Goal: Check status: Check status

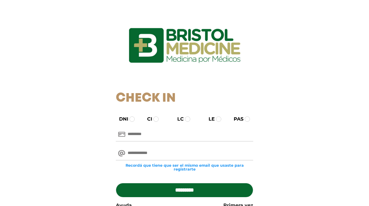
click at [145, 133] on input "text" at bounding box center [184, 134] width 137 height 14
type input "********"
click at [151, 155] on input "email" at bounding box center [184, 153] width 137 height 14
type input "**********"
click at [178, 189] on input "*********" at bounding box center [184, 190] width 137 height 14
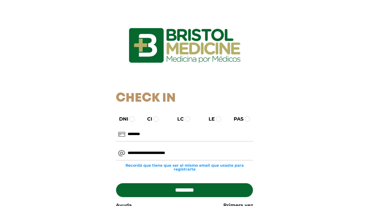
type input "**********"
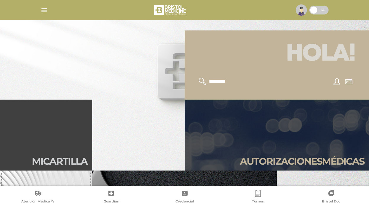
scroll to position [118, 0]
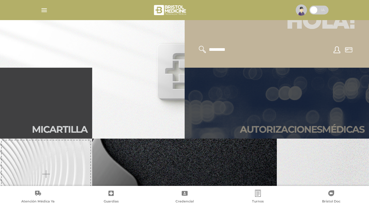
click at [281, 103] on link "Autori zaciones médicas" at bounding box center [276, 103] width 184 height 71
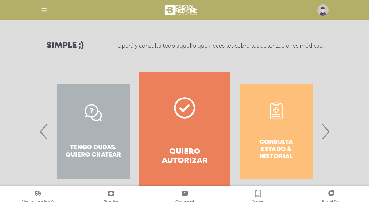
scroll to position [89, 0]
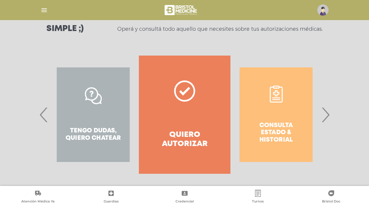
click at [280, 129] on div "Consulta estado & historial" at bounding box center [275, 114] width 91 height 118
click at [325, 116] on span "›" at bounding box center [325, 115] width 12 height 32
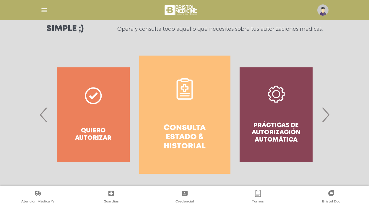
click at [182, 121] on link "Consulta estado & historial" at bounding box center [184, 114] width 91 height 118
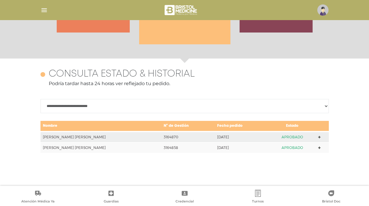
scroll to position [256, 0]
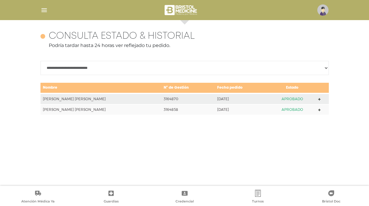
click at [318, 99] on polygon at bounding box center [319, 99] width 3 height 3
click at [318, 110] on polygon at bounding box center [319, 110] width 3 height 3
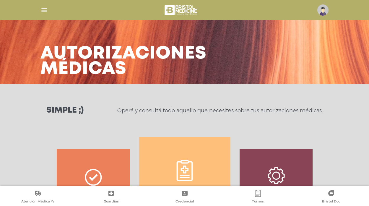
scroll to position [0, 0]
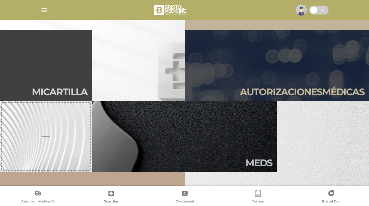
scroll to position [94, 0]
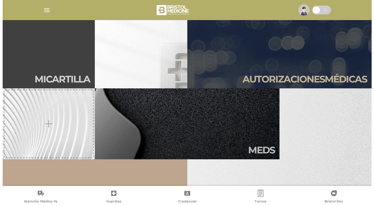
scroll to position [236, 0]
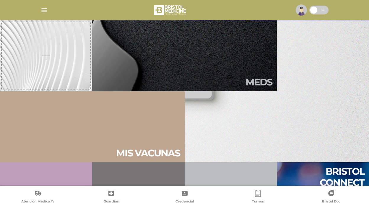
click at [45, 9] on img "button" at bounding box center [43, 9] width 7 height 7
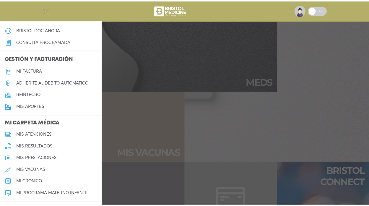
scroll to position [238, 0]
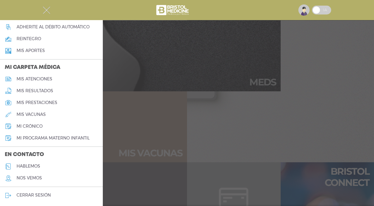
click at [28, 195] on h5 "cerrar sesión" at bounding box center [34, 194] width 34 height 5
